Goal: Task Accomplishment & Management: Use online tool/utility

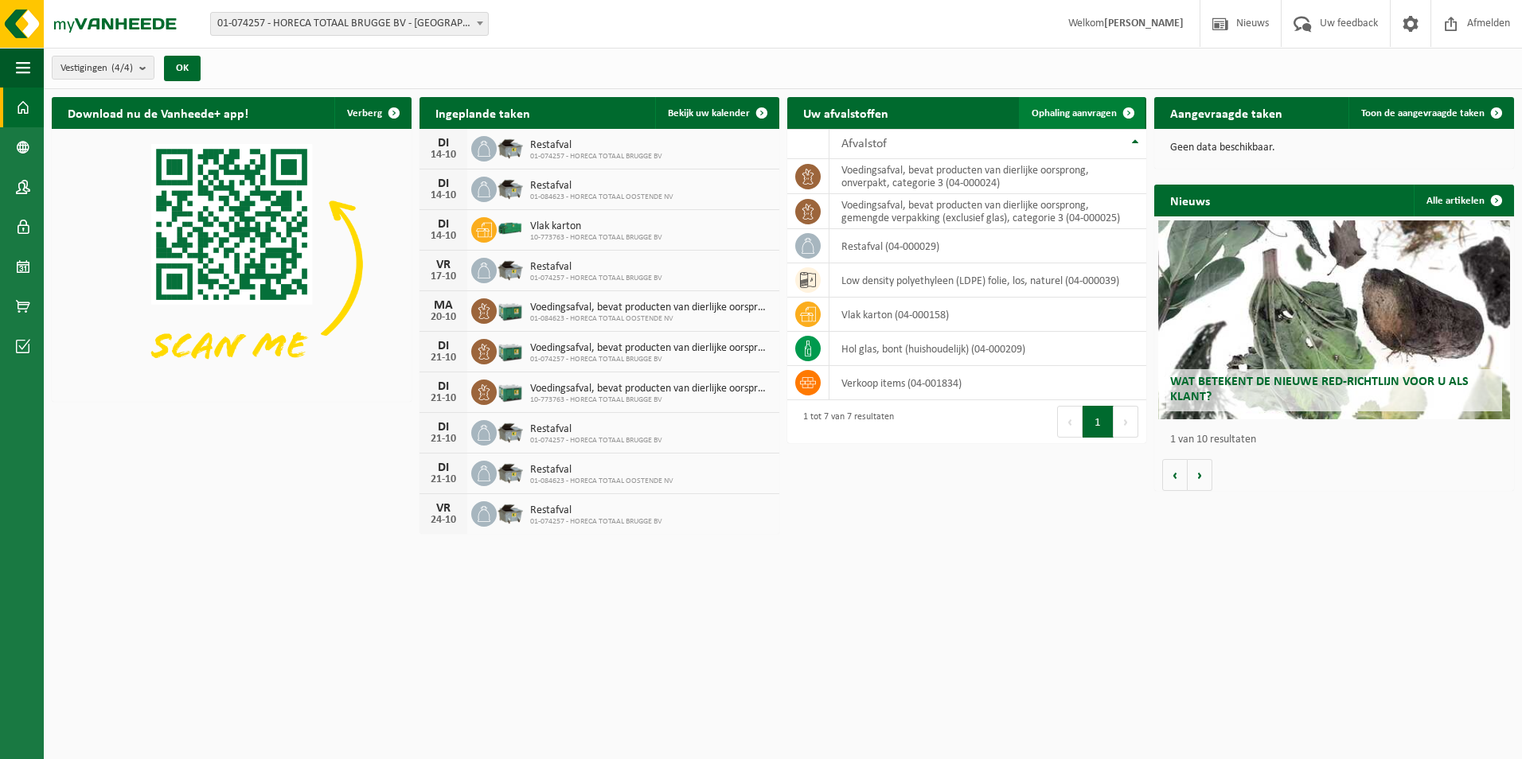
click at [1071, 116] on span "Ophaling aanvragen" at bounding box center [1074, 113] width 85 height 10
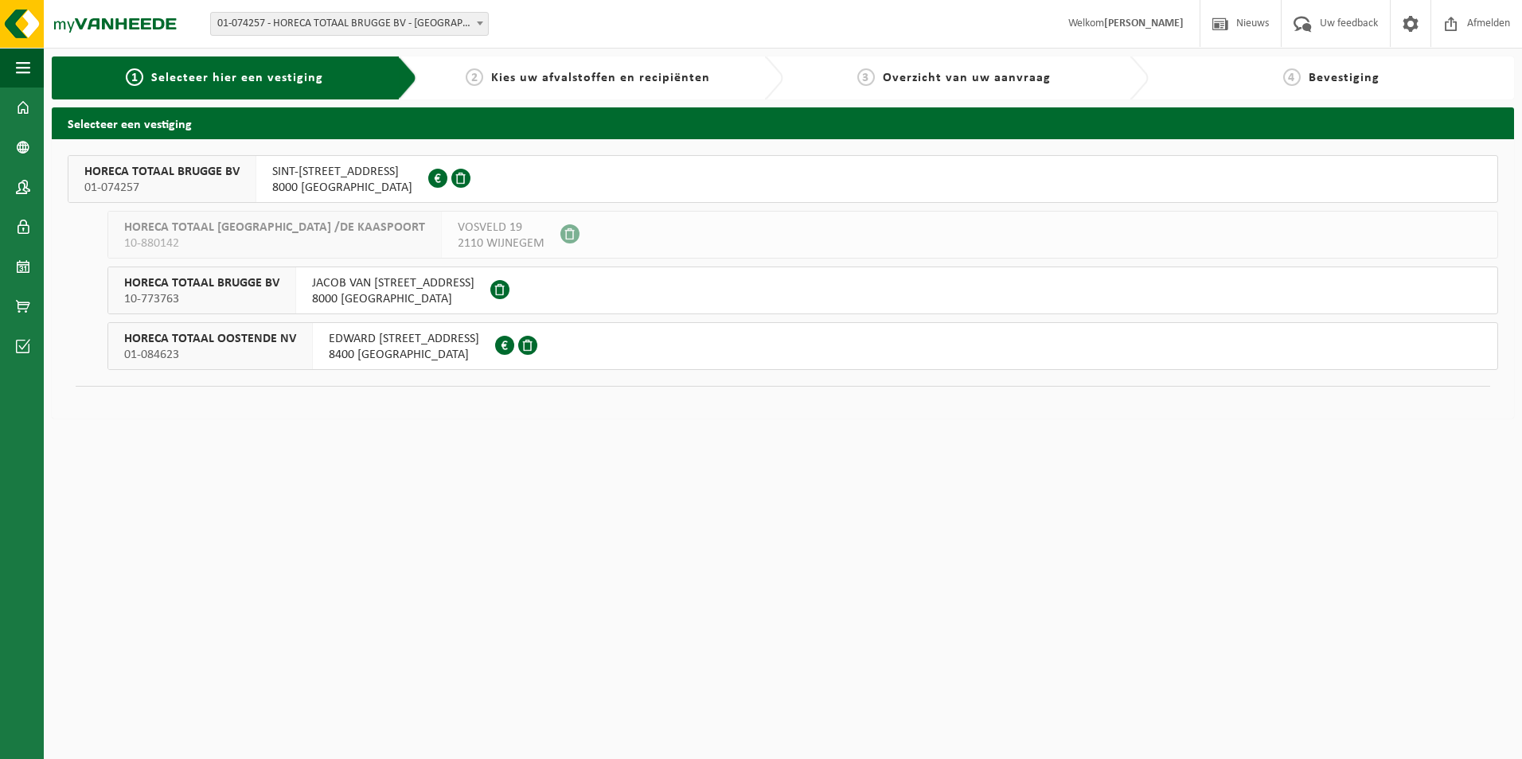
click at [230, 301] on span "10-773763" at bounding box center [201, 299] width 155 height 16
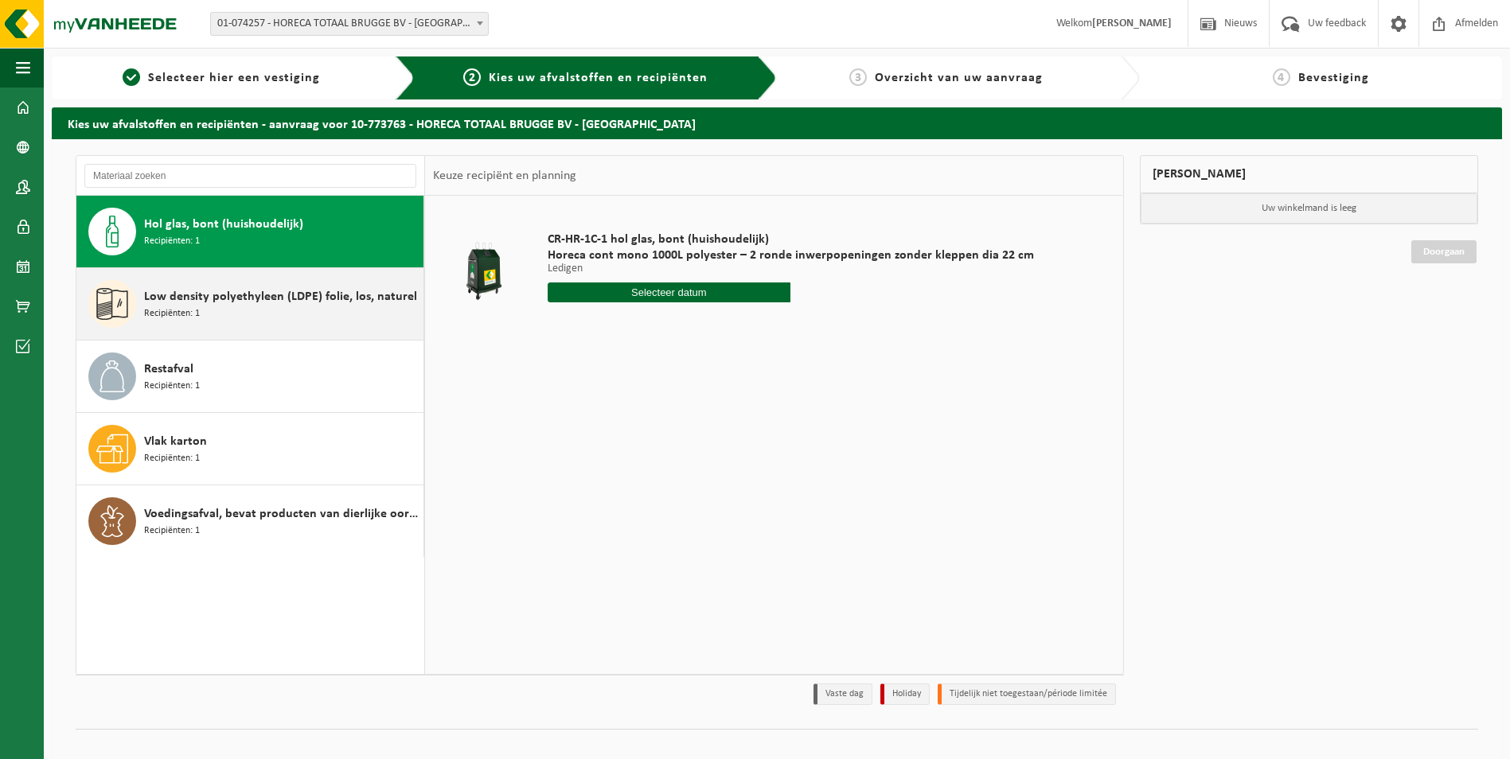
click at [248, 319] on div "Low density polyethyleen (LDPE) folie, los, naturel Recipiënten: 1" at bounding box center [281, 304] width 275 height 48
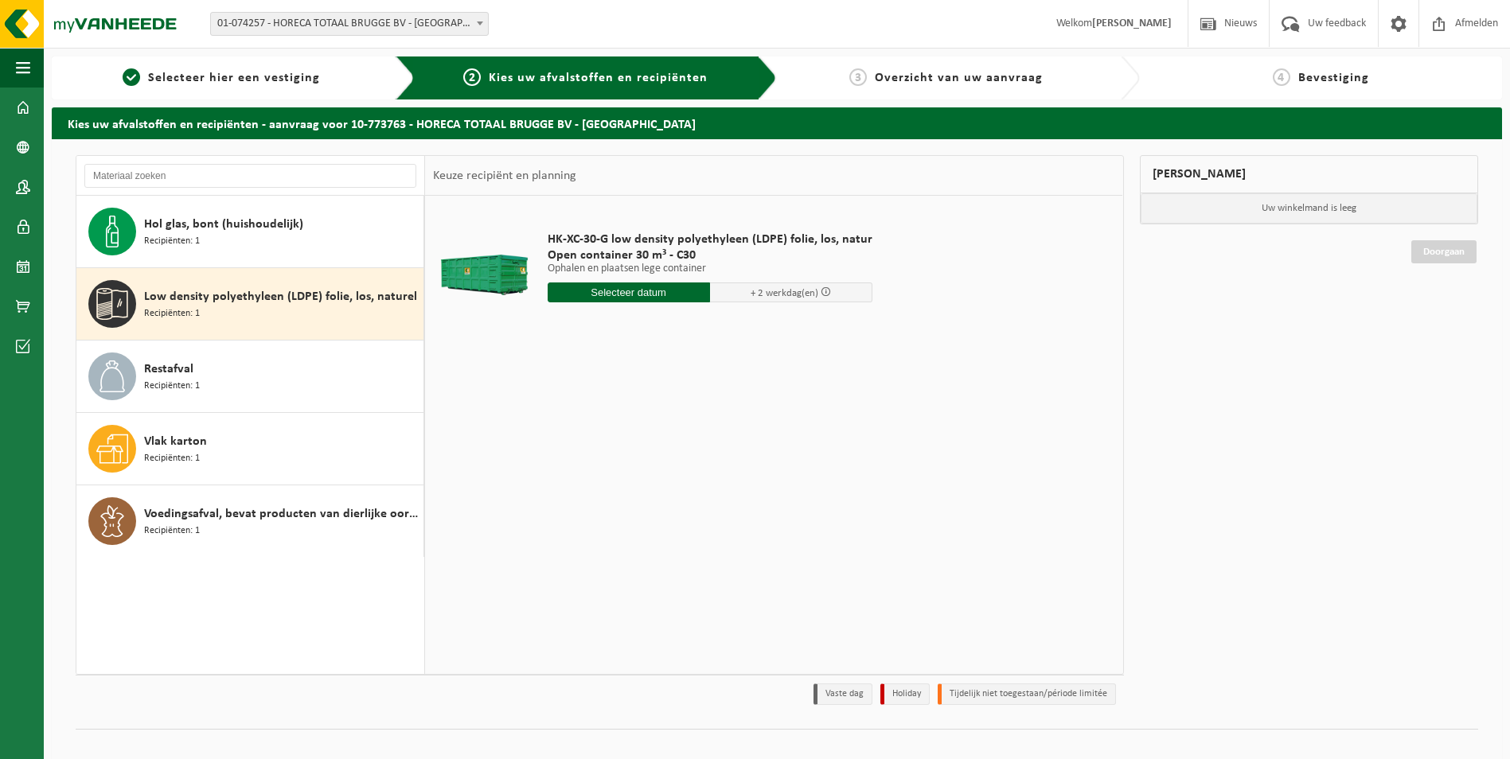
click at [654, 295] on input "text" at bounding box center [629, 293] width 162 height 20
click at [618, 439] on div "15" at bounding box center [618, 433] width 28 height 25
type input "Van 2025-10-15"
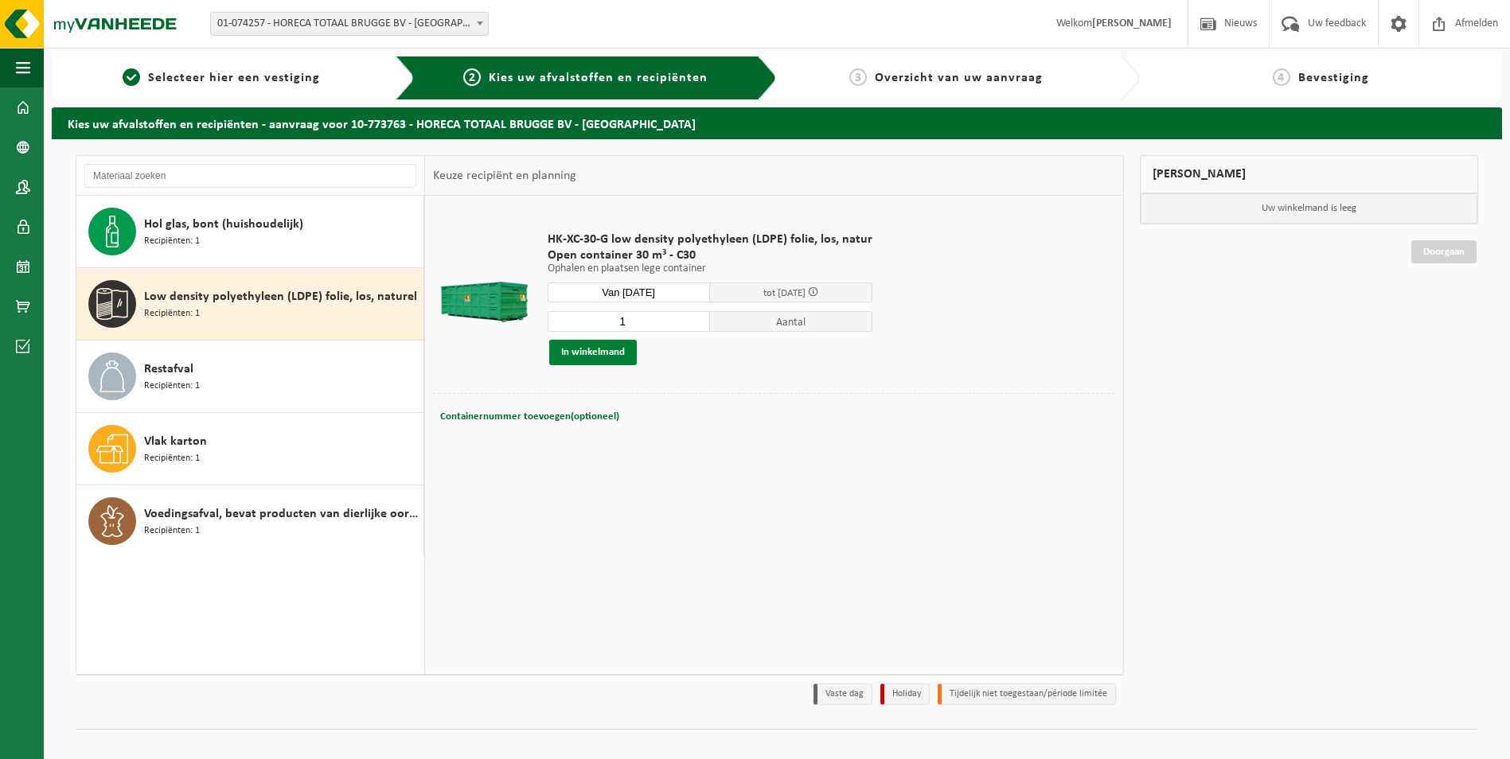
click at [592, 353] on button "In winkelmand" at bounding box center [593, 352] width 88 height 25
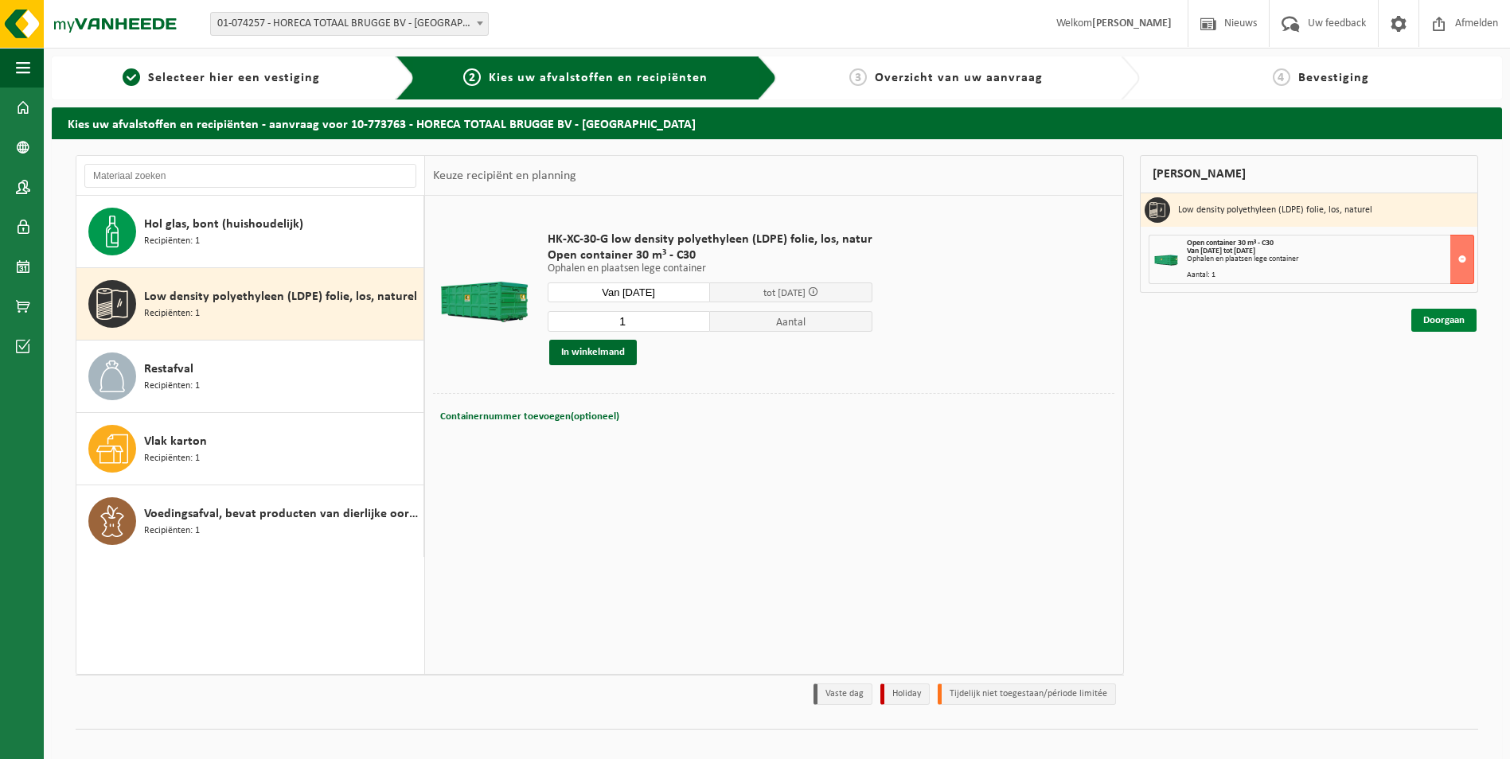
click at [1447, 316] on link "Doorgaan" at bounding box center [1444, 320] width 65 height 23
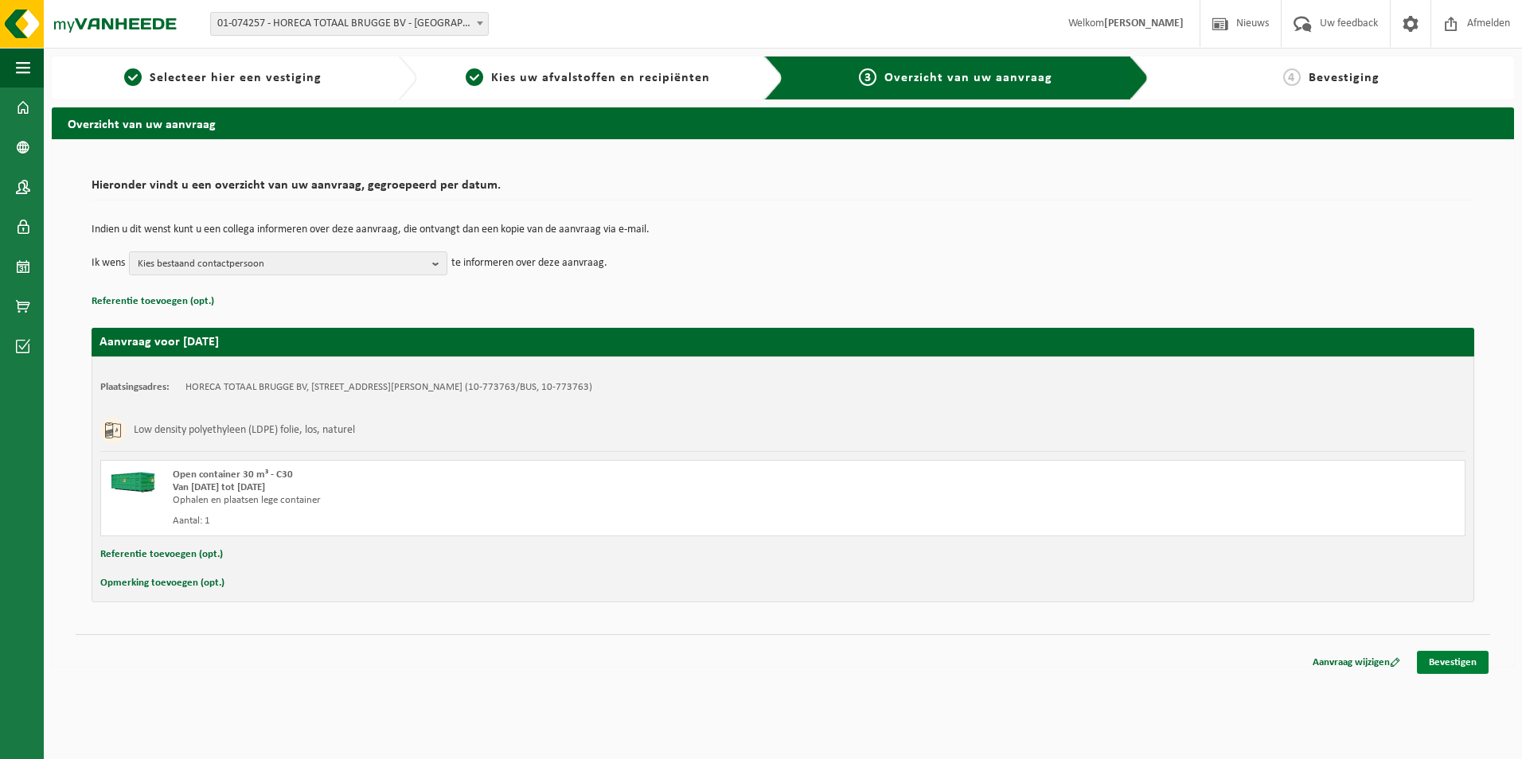
click at [1471, 665] on link "Bevestigen" at bounding box center [1453, 662] width 72 height 23
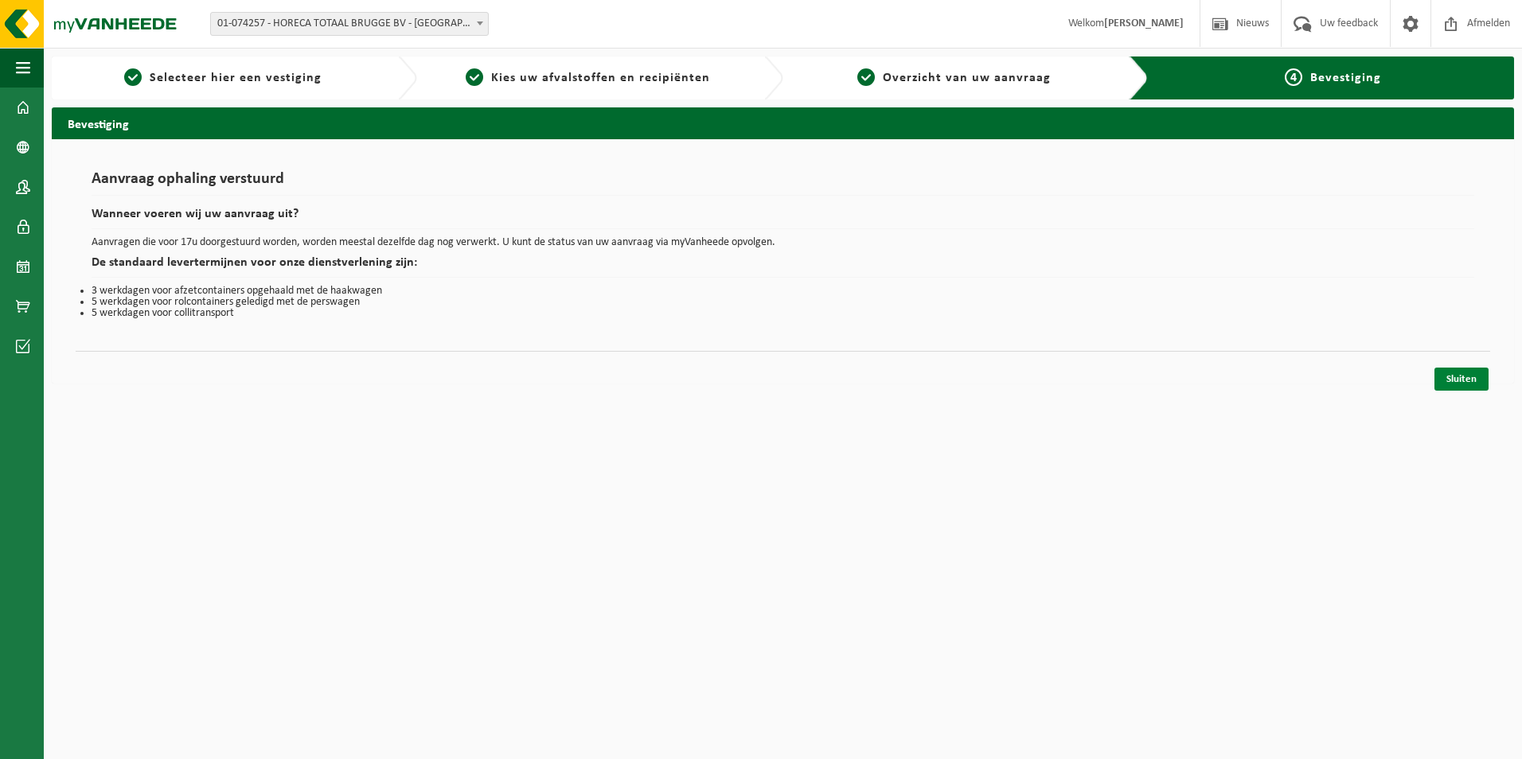
click at [1478, 374] on link "Sluiten" at bounding box center [1462, 379] width 54 height 23
